Goal: Stay updated: Stay updated

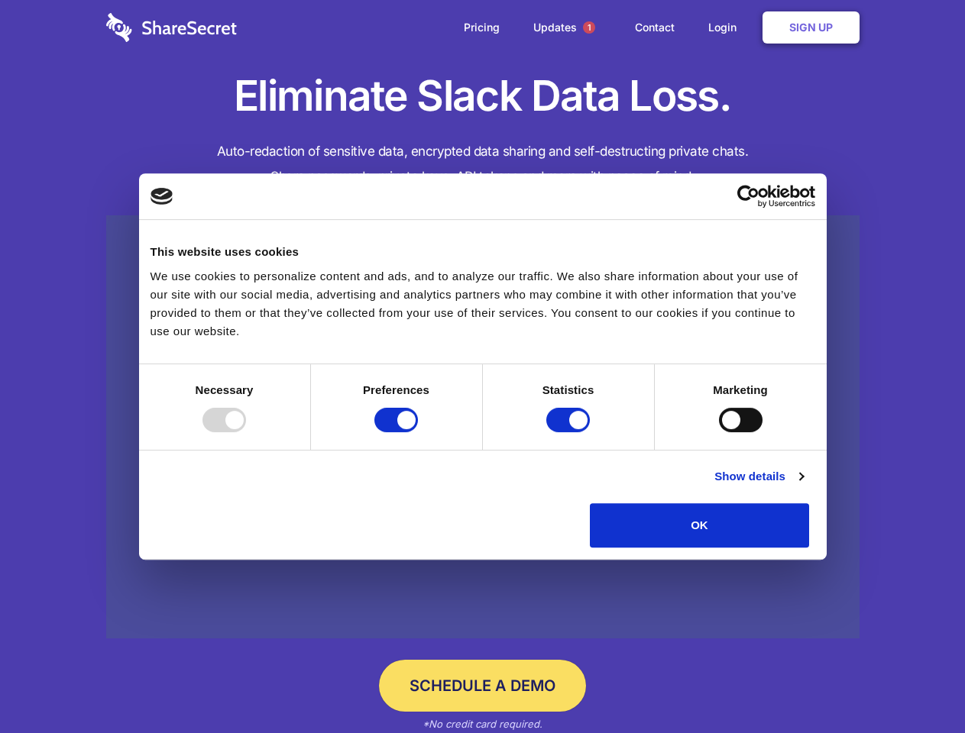
click at [246, 432] on div at bounding box center [224, 420] width 44 height 24
click at [418, 432] on input "Preferences" at bounding box center [396, 420] width 44 height 24
checkbox input "false"
click at [570, 432] on input "Statistics" at bounding box center [568, 420] width 44 height 24
checkbox input "false"
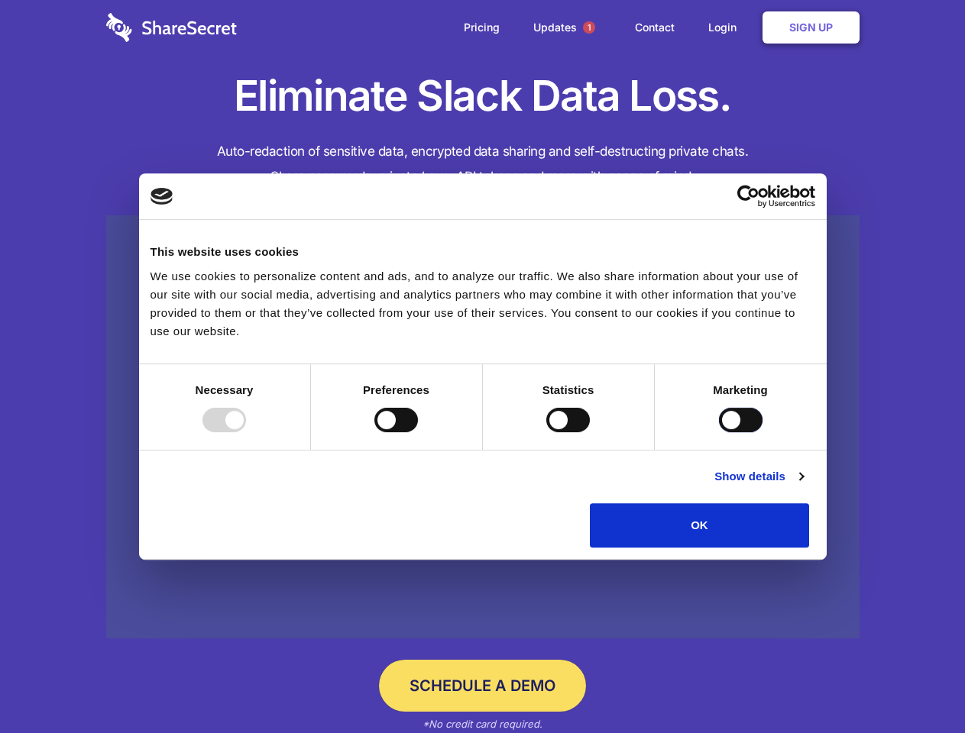
click at [719, 432] on input "Marketing" at bounding box center [741, 420] width 44 height 24
checkbox input "true"
click at [803, 486] on link "Show details" at bounding box center [758, 476] width 89 height 18
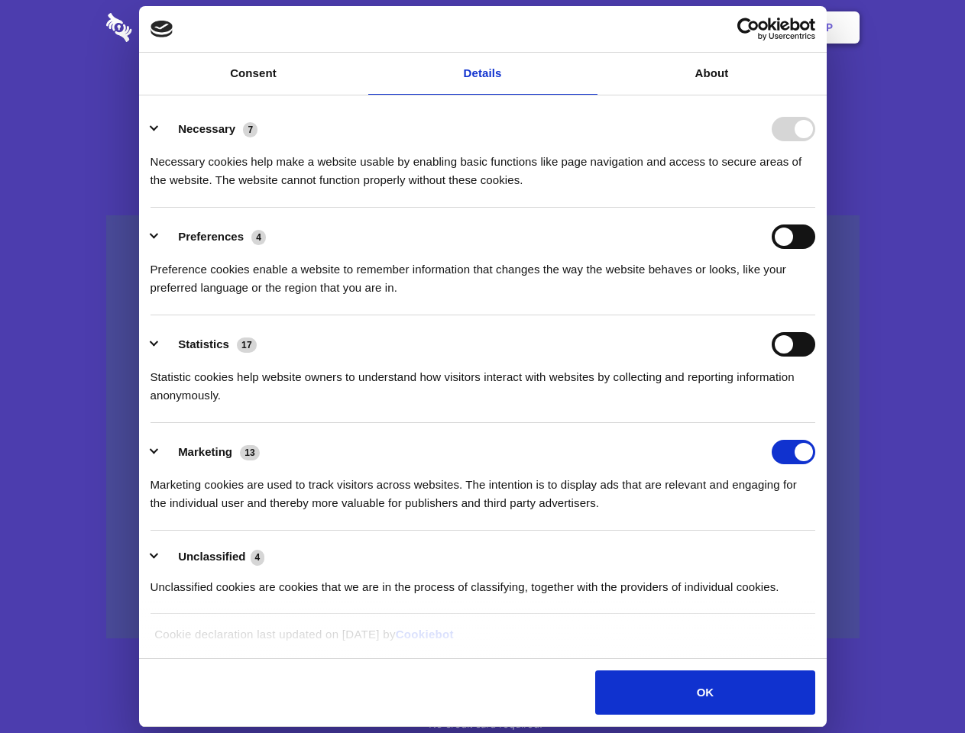
click at [815, 423] on li "Statistics 17 Statistic cookies help website owners to understand how visitors …" at bounding box center [482, 369] width 664 height 108
click at [588, 27] on span "1" at bounding box center [589, 27] width 12 height 12
